Goal: Navigation & Orientation: Find specific page/section

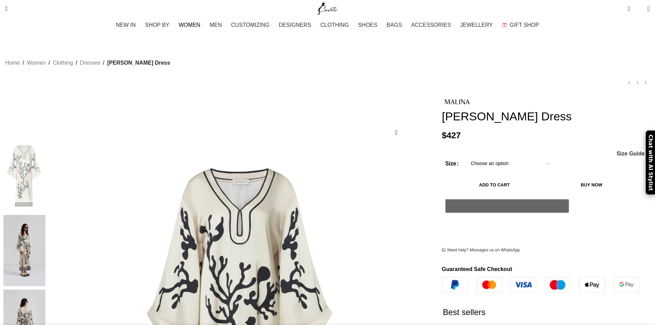
click at [200, 23] on span "WOMEN" at bounding box center [190, 25] width 22 height 7
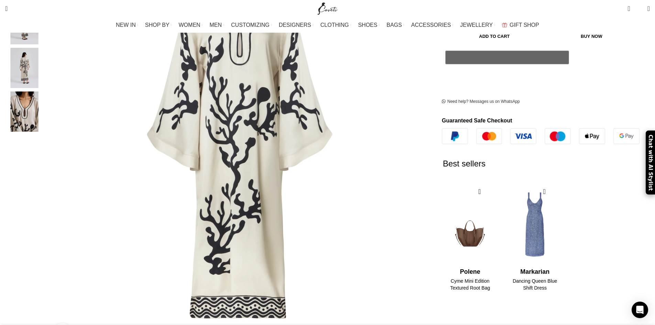
scroll to position [69, 0]
